Goal: Task Accomplishment & Management: Manage account settings

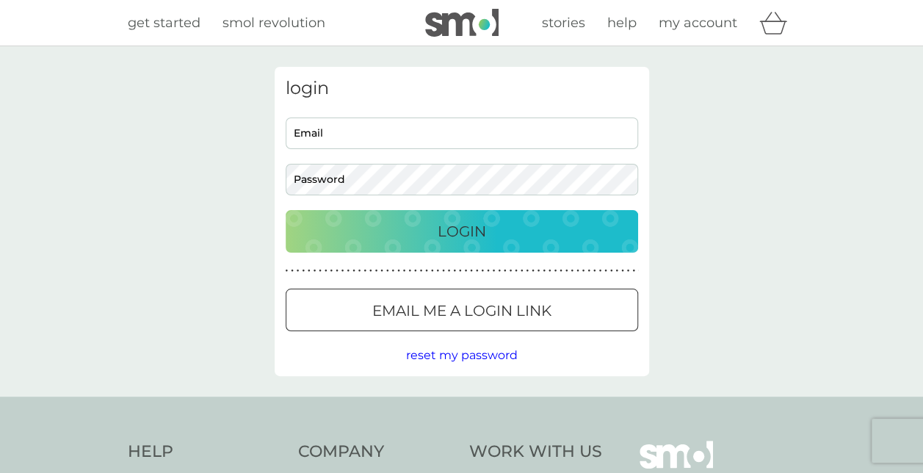
type input "[EMAIL_ADDRESS][DOMAIN_NAME]"
click at [444, 223] on p "Login" at bounding box center [462, 231] width 48 height 23
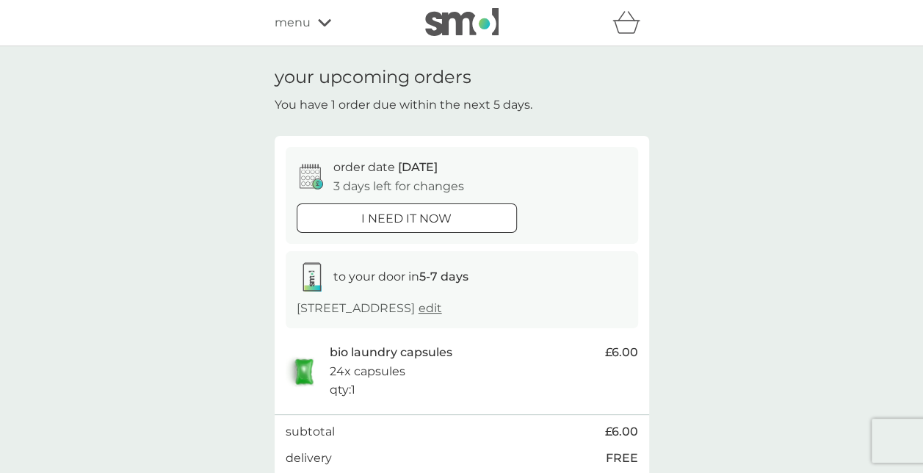
click at [310, 173] on icon at bounding box center [311, 177] width 23 height 26
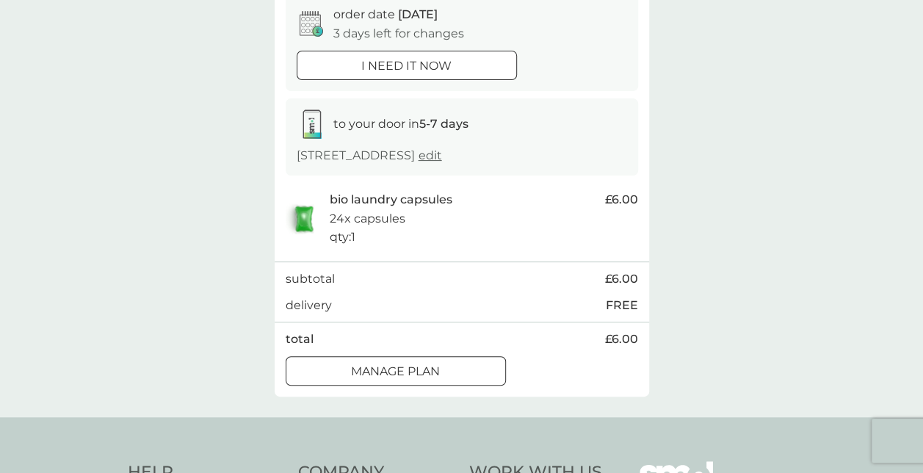
scroll to position [154, 0]
click at [413, 369] on div at bounding box center [413, 369] width 0 height 0
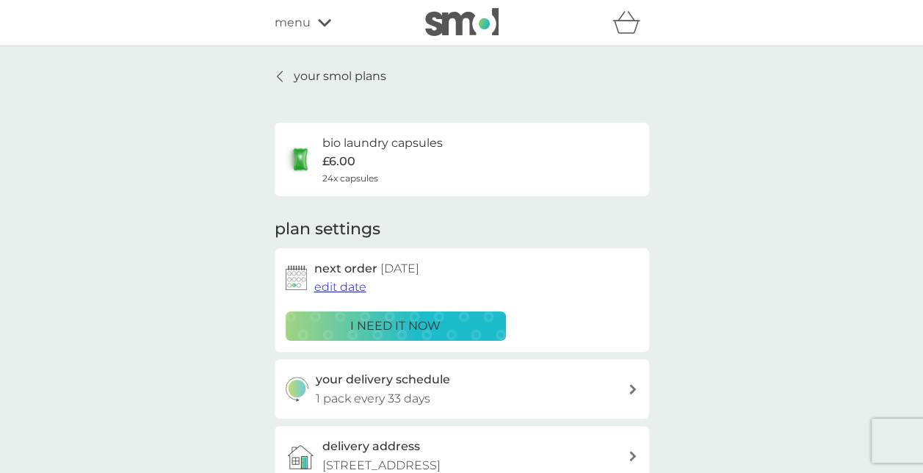
click at [333, 285] on span "edit date" at bounding box center [340, 287] width 52 height 14
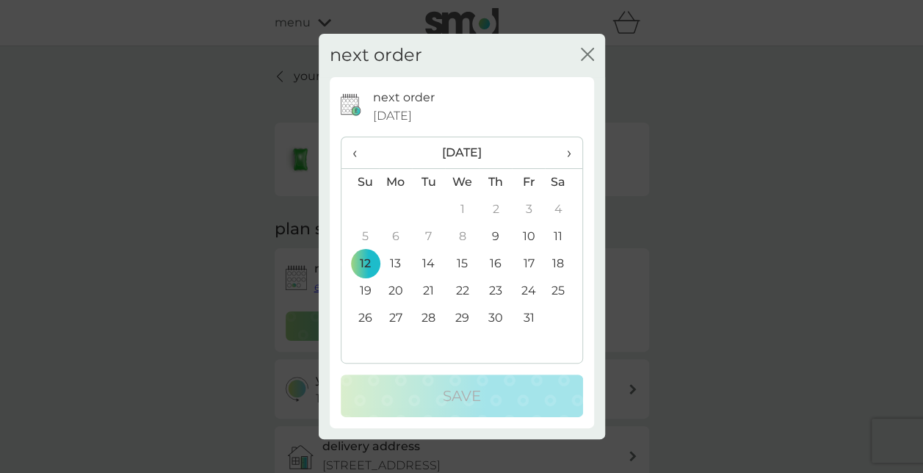
click at [570, 152] on span "›" at bounding box center [563, 152] width 15 height 31
click at [464, 264] on td "12" at bounding box center [462, 263] width 34 height 27
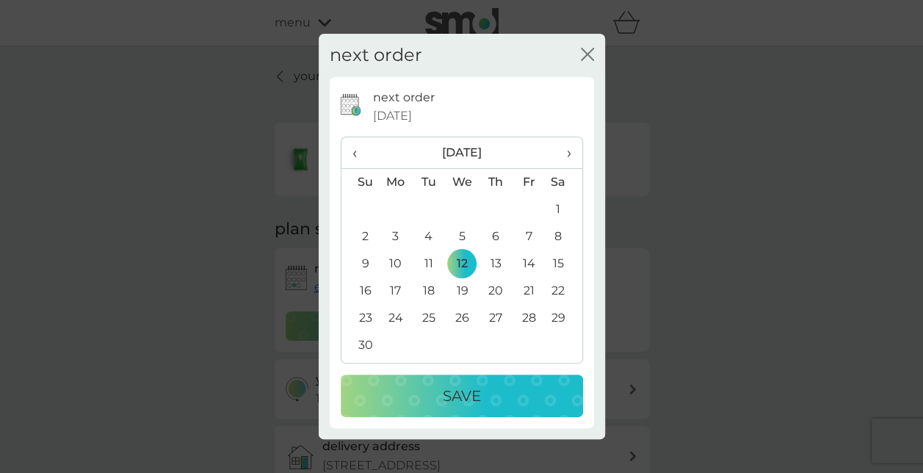
click at [480, 398] on p "Save" at bounding box center [462, 395] width 38 height 23
